Goal: Find specific page/section: Find specific page/section

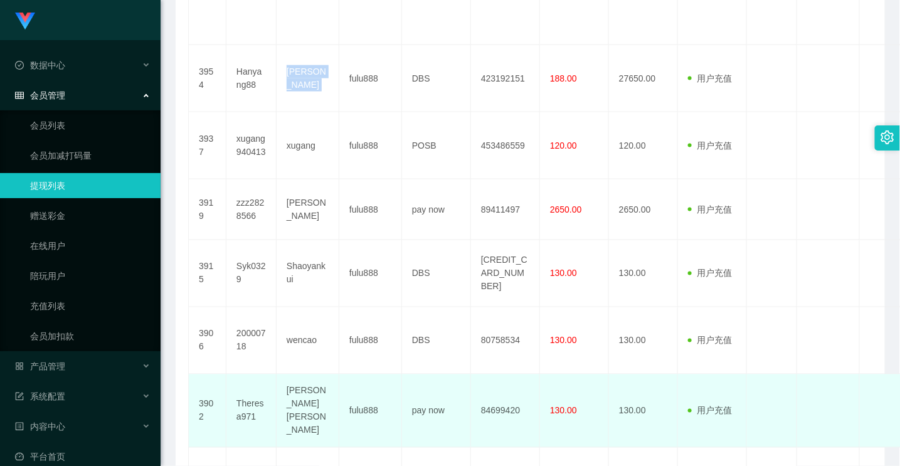
scroll to position [697, 0]
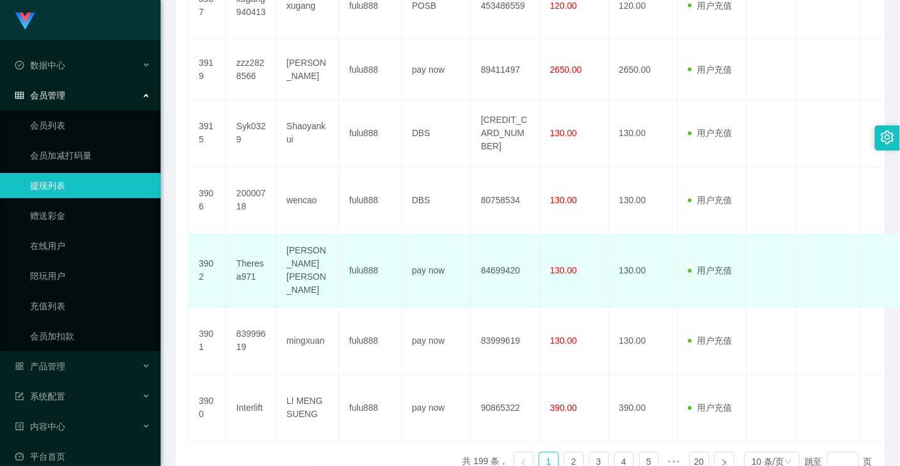
click at [302, 273] on td "[PERSON_NAME] [PERSON_NAME]" at bounding box center [308, 271] width 63 height 73
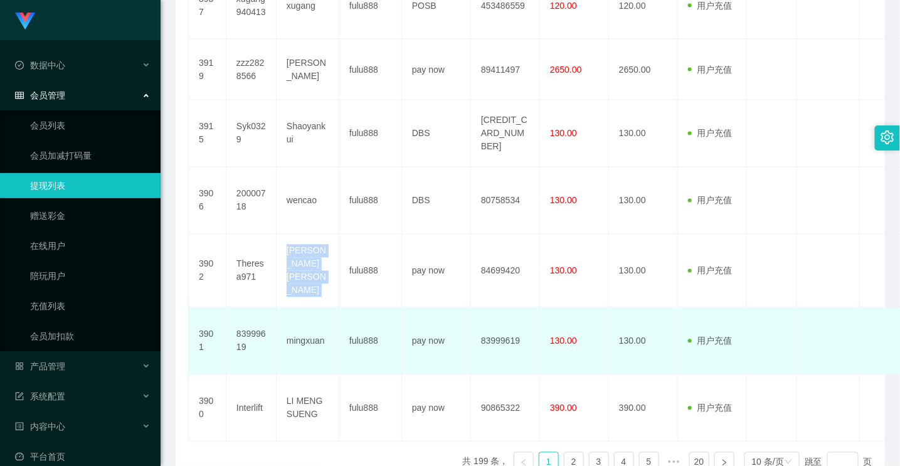
copy td "[PERSON_NAME] [PERSON_NAME]"
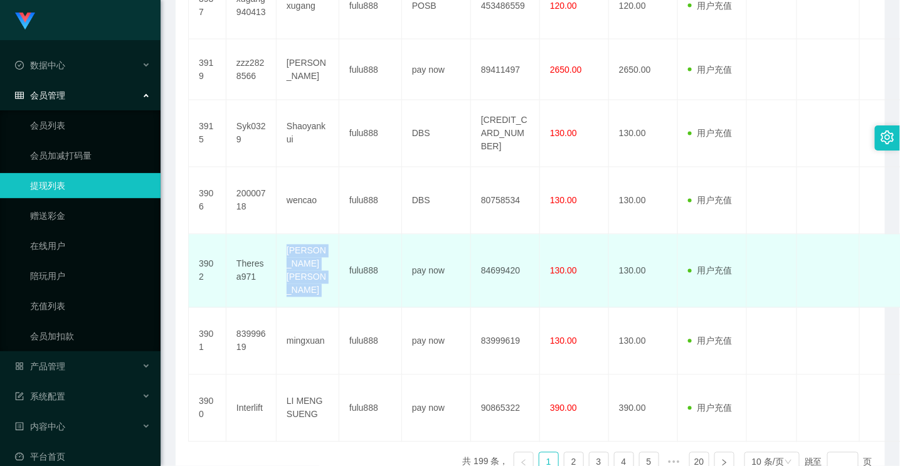
click at [304, 284] on td "[PERSON_NAME] [PERSON_NAME]" at bounding box center [308, 271] width 63 height 73
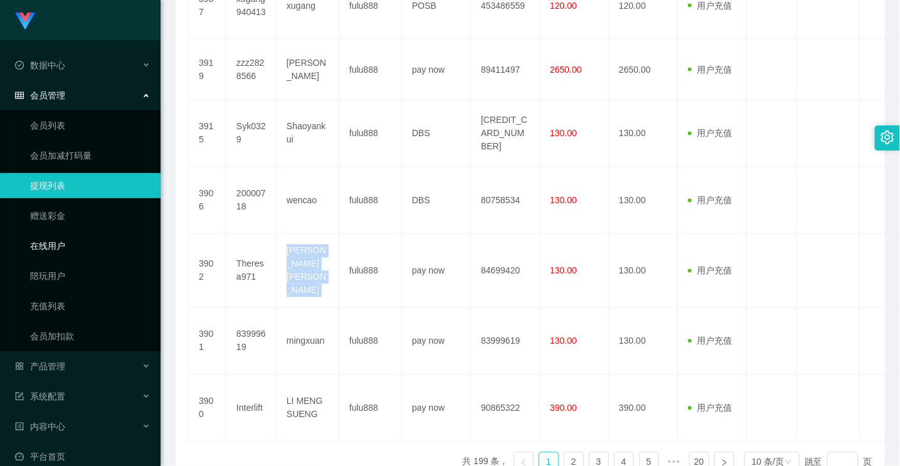
copy td "[PERSON_NAME] [PERSON_NAME]"
